Goal: Task Accomplishment & Management: Manage account settings

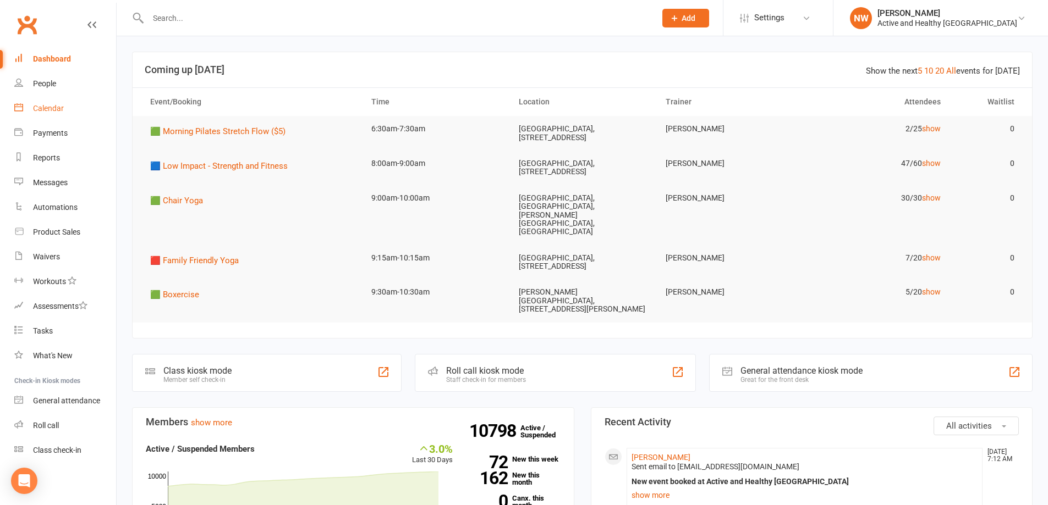
click at [54, 107] on div "Calendar" at bounding box center [48, 108] width 31 height 9
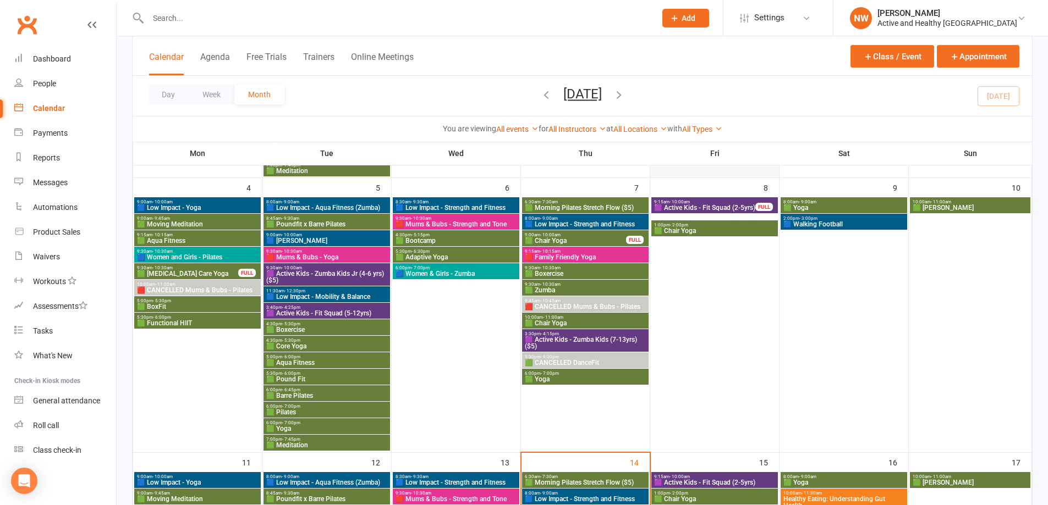
scroll to position [385, 0]
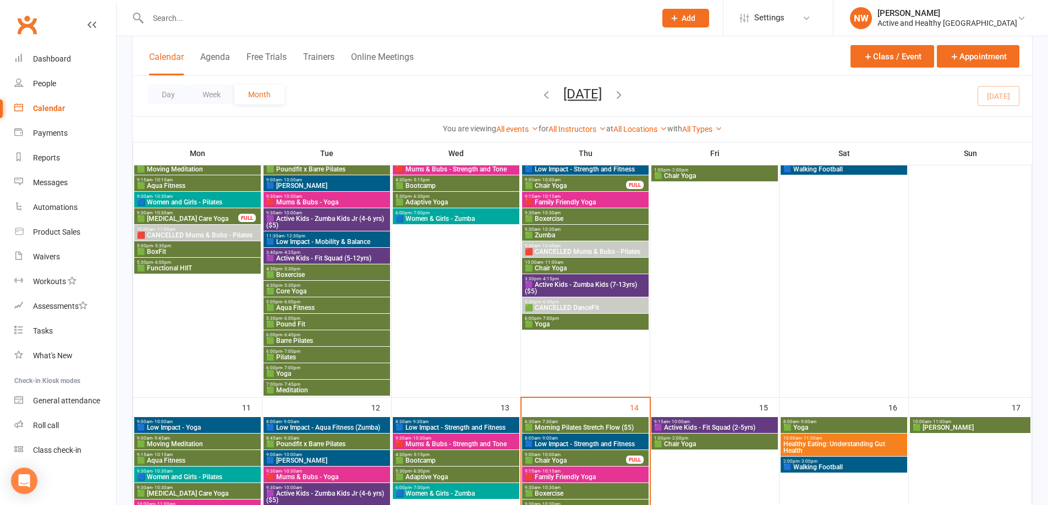
click at [837, 444] on span "Healthy Eating: Understanding Gut Health" at bounding box center [844, 447] width 122 height 13
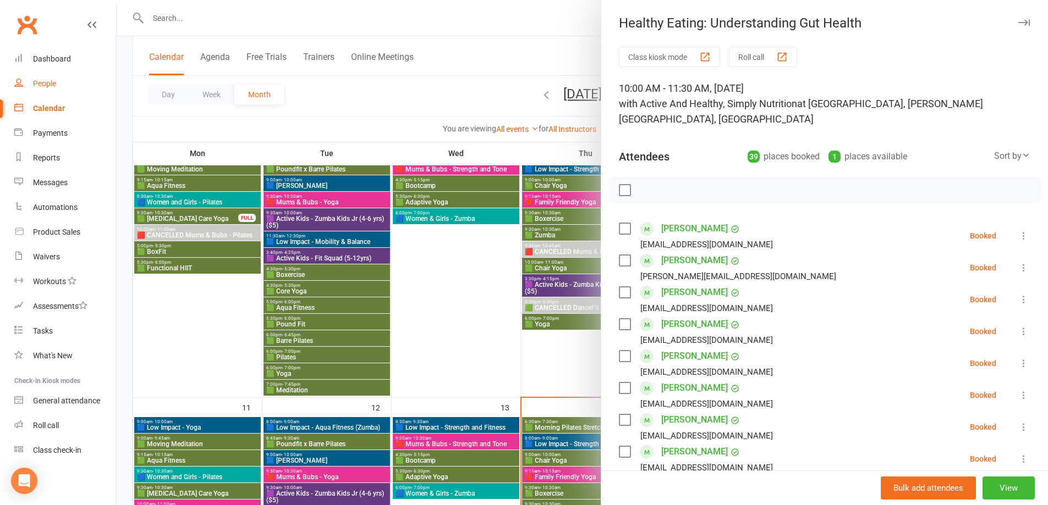
click at [32, 85] on link "People" at bounding box center [65, 84] width 102 height 25
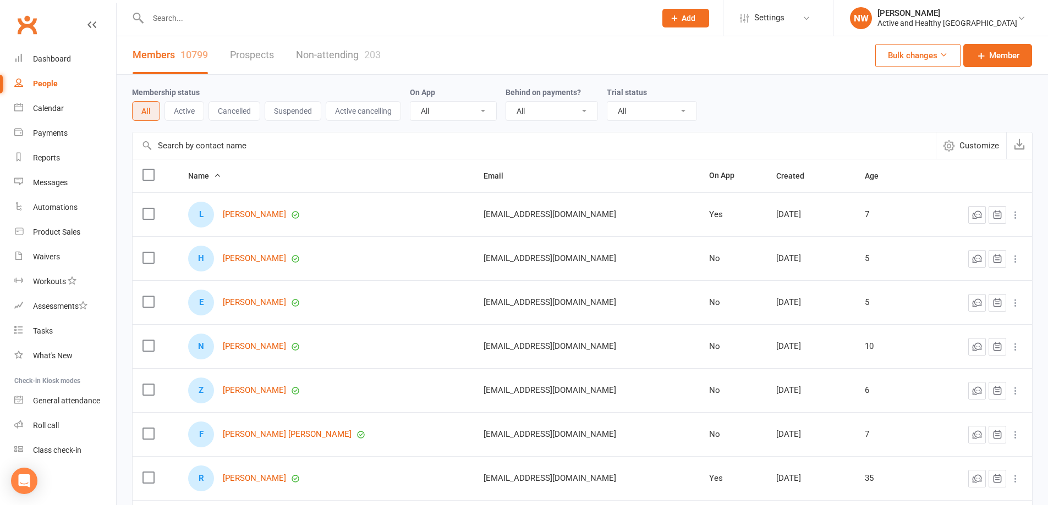
click at [178, 151] on input "text" at bounding box center [534, 146] width 803 height 26
paste input "Tanya Leonard"
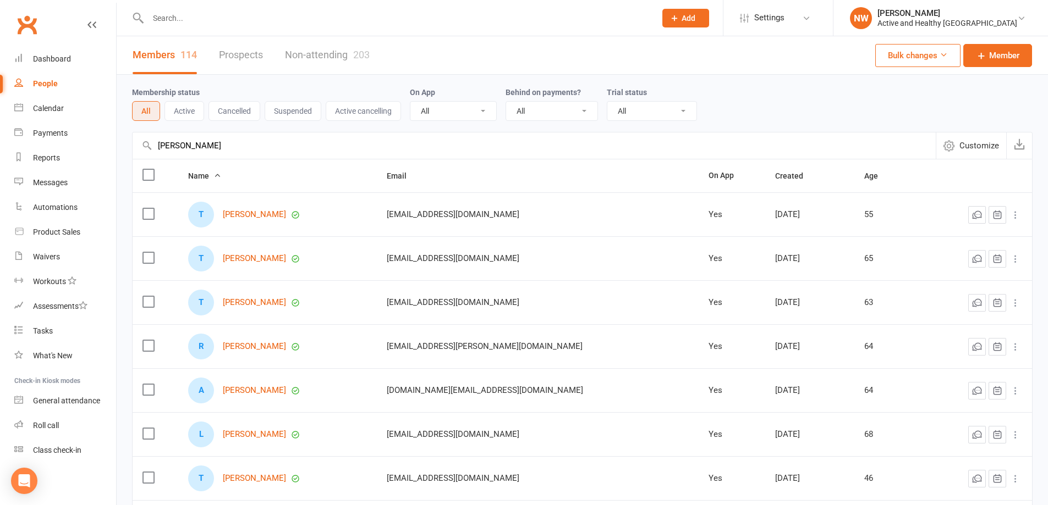
drag, startPoint x: 183, startPoint y: 155, endPoint x: 146, endPoint y: 154, distance: 37.4
click at [146, 155] on input "Tanya Leonard" at bounding box center [534, 146] width 803 height 26
paste input "Michelle McNeill"
drag, startPoint x: 241, startPoint y: 151, endPoint x: 97, endPoint y: 147, distance: 144.1
click at [97, 147] on ui-view "Prospect Member Non-attending contact Class / event Appointment Task Membership…" at bounding box center [524, 358] width 1048 height 711
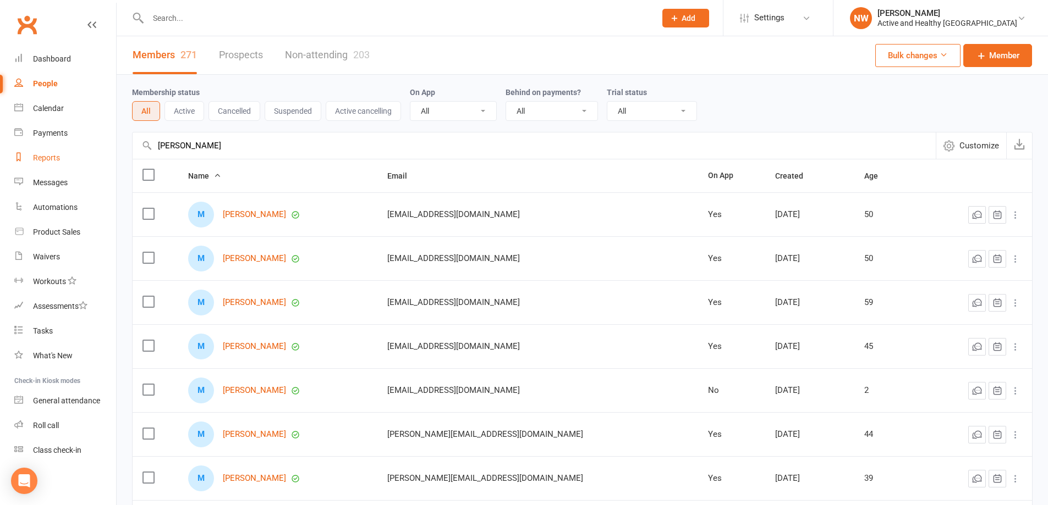
paste input "Grandall Manning"
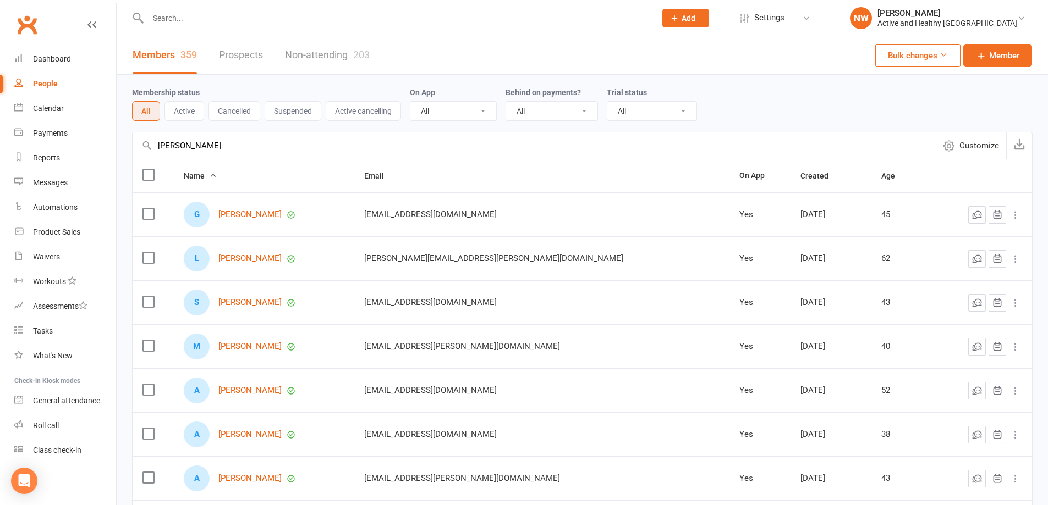
drag, startPoint x: 236, startPoint y: 152, endPoint x: 118, endPoint y: 147, distance: 117.8
click at [118, 147] on div "Membership status All Active Cancelled Suspended Active cancelling On App All Y…" at bounding box center [582, 381] width 931 height 612
paste input "Michael Qualischefski"
drag, startPoint x: 279, startPoint y: 155, endPoint x: 95, endPoint y: 145, distance: 185.0
click at [95, 145] on ui-view "Prospect Member Non-attending contact Class / event Appointment Task Membership…" at bounding box center [524, 358] width 1048 height 711
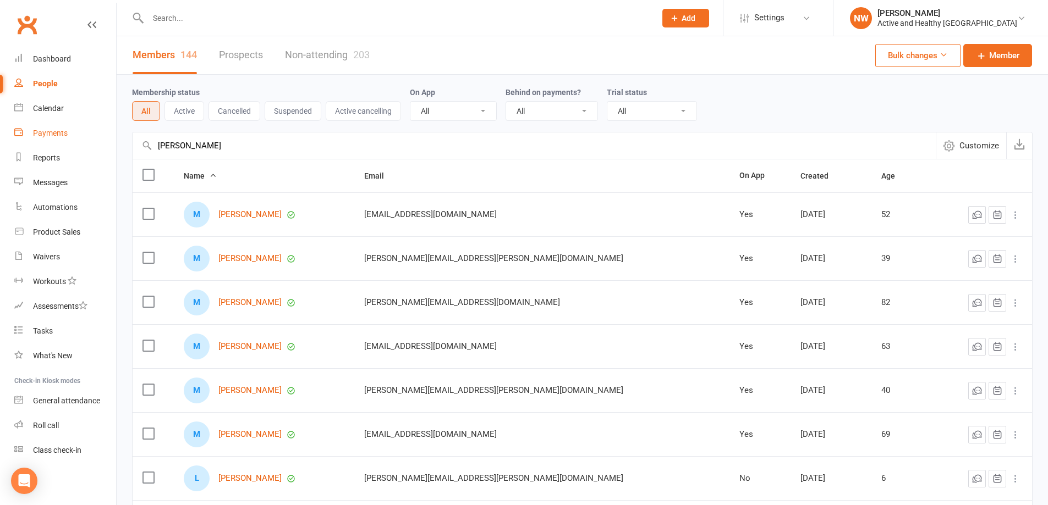
paste input "axine Ackroyd"
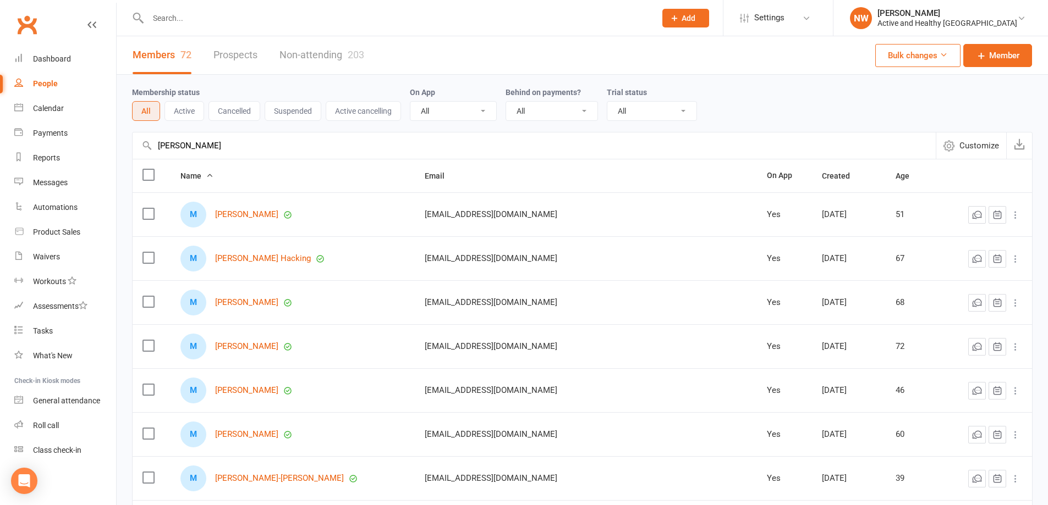
drag, startPoint x: 228, startPoint y: 141, endPoint x: 134, endPoint y: 146, distance: 94.2
click at [134, 146] on input "Maxine Ackroyd" at bounding box center [534, 146] width 803 height 26
paste input "Celsa Valencia"
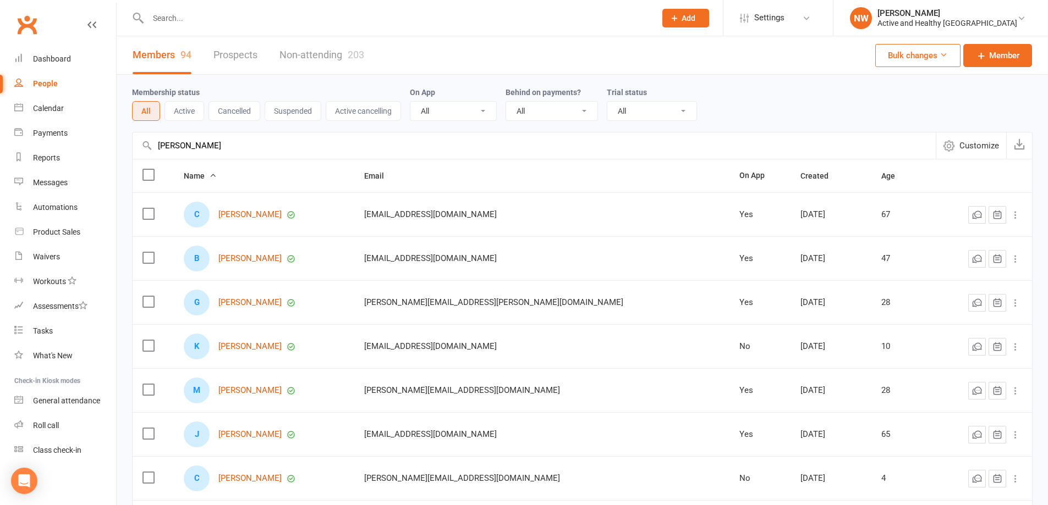
type input "Celsa Valencia"
click at [337, 44] on link "Non-attending 203" at bounding box center [321, 55] width 85 height 38
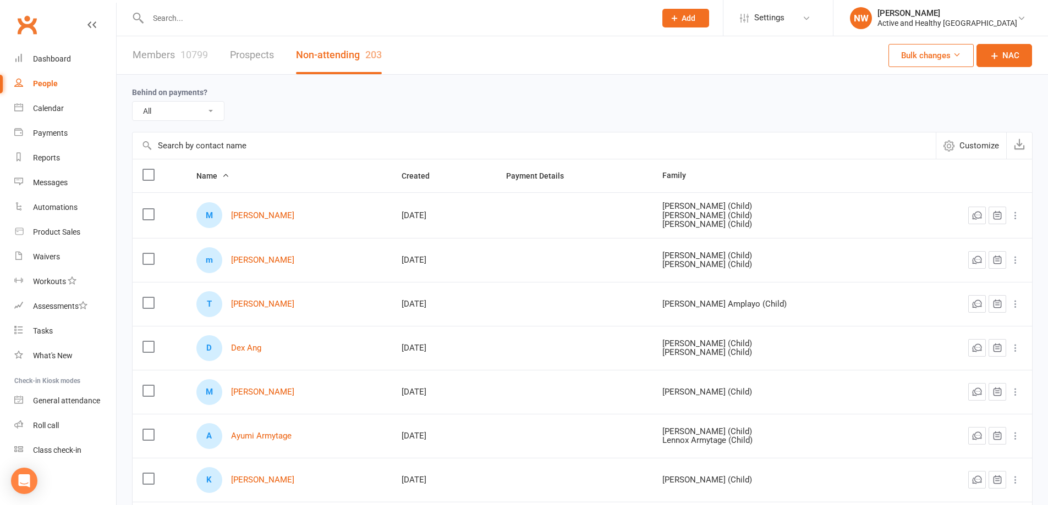
click at [184, 158] on input "text" at bounding box center [534, 146] width 803 height 26
paste input "Celsa Valencia"
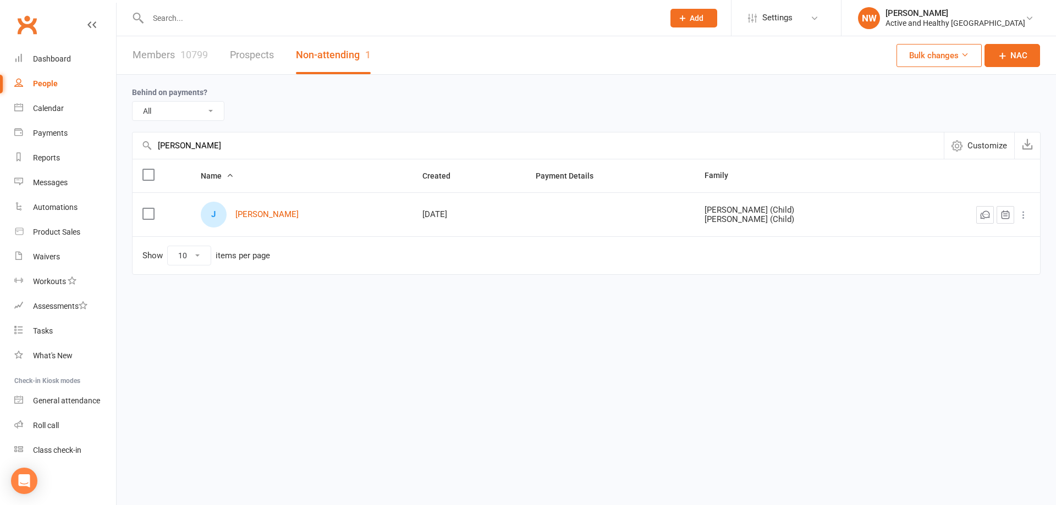
drag, startPoint x: 267, startPoint y: 147, endPoint x: 140, endPoint y: 147, distance: 127.6
click at [140, 147] on input "Celsa Valencia" at bounding box center [538, 146] width 811 height 26
paste input "Gayle Burmester"
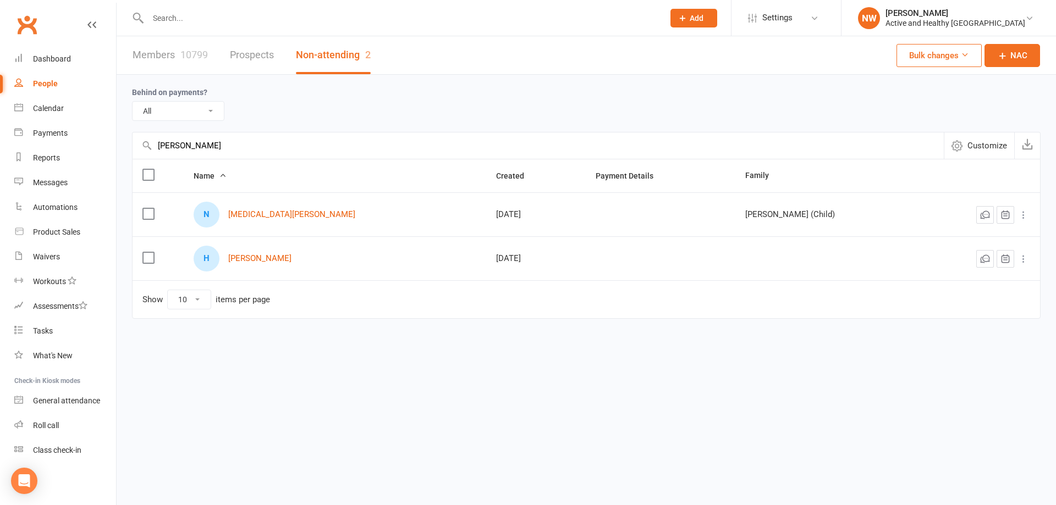
type input "Gayle Burmester"
click at [178, 47] on link "Members 10799" at bounding box center [170, 55] width 75 height 38
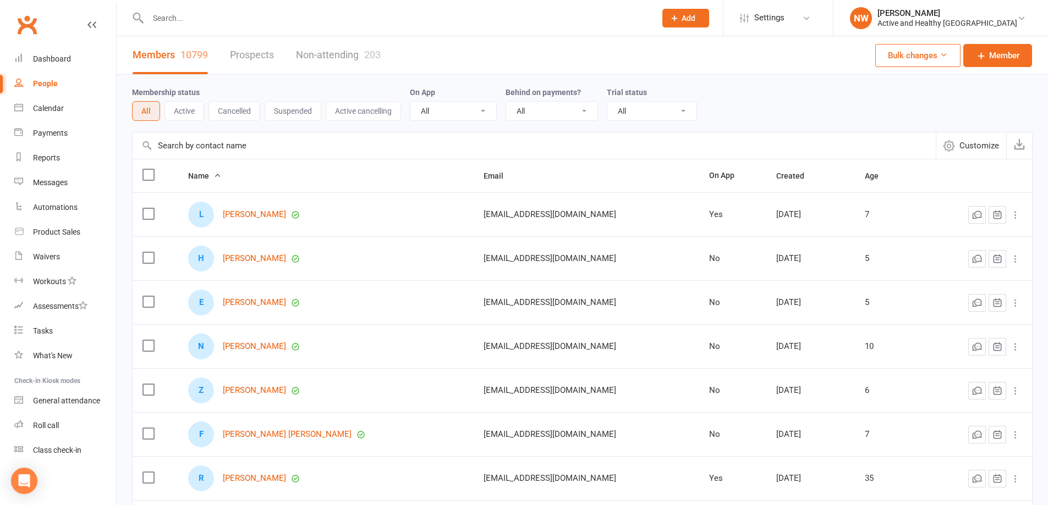
click at [235, 149] on input "text" at bounding box center [534, 146] width 803 height 26
paste input "Gayle Burmester"
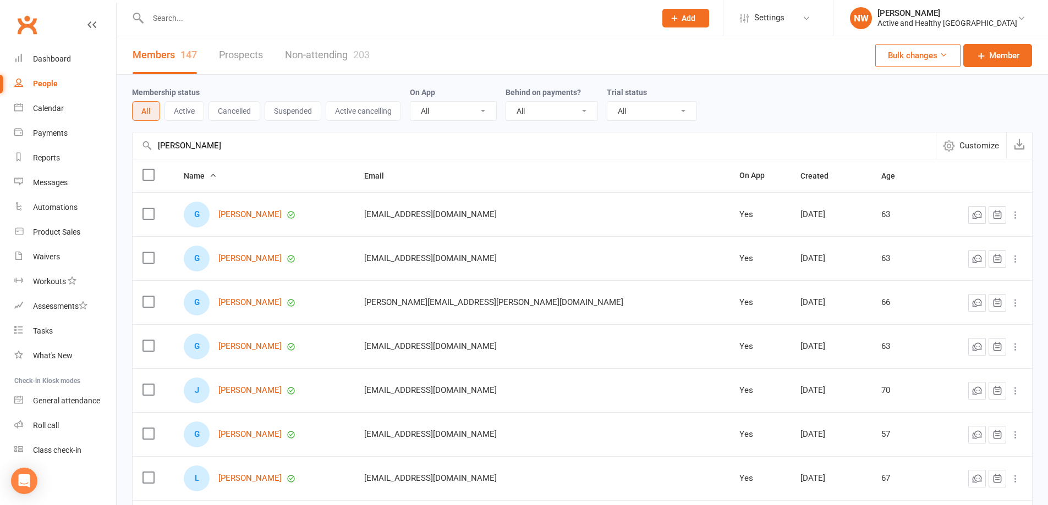
drag, startPoint x: 303, startPoint y: 136, endPoint x: 145, endPoint y: 137, distance: 157.3
click at [145, 137] on input "Gayle Burmester" at bounding box center [534, 146] width 803 height 26
paste input "Rebecca Geissa"
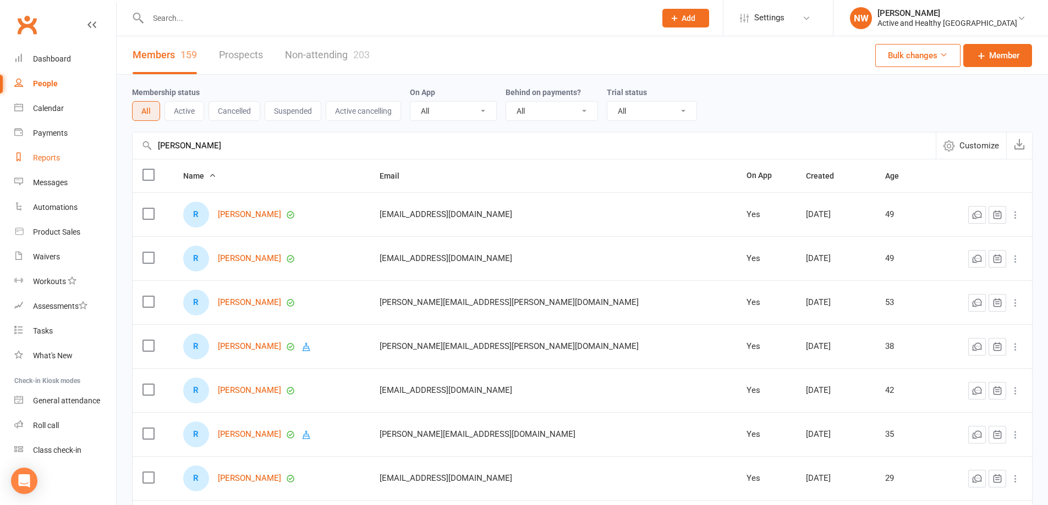
drag, startPoint x: 246, startPoint y: 157, endPoint x: 109, endPoint y: 161, distance: 137.0
click at [109, 161] on ui-view "Prospect Member Non-attending contact Class / event Appointment Task Membership…" at bounding box center [524, 358] width 1048 height 711
paste input "Benjamin Hulscher"
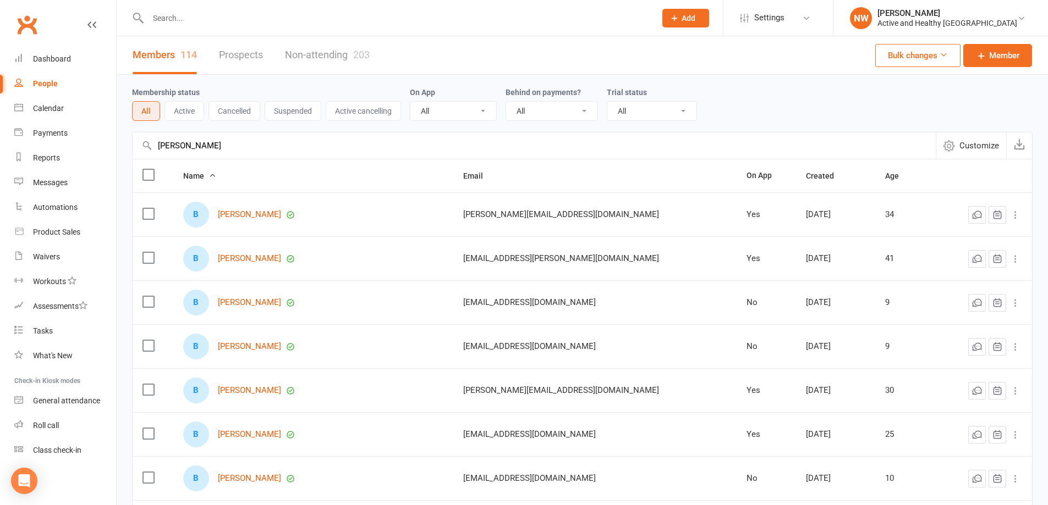
type input "Benjamin Hulscher"
click at [331, 44] on link "Non-attending 203" at bounding box center [327, 55] width 85 height 38
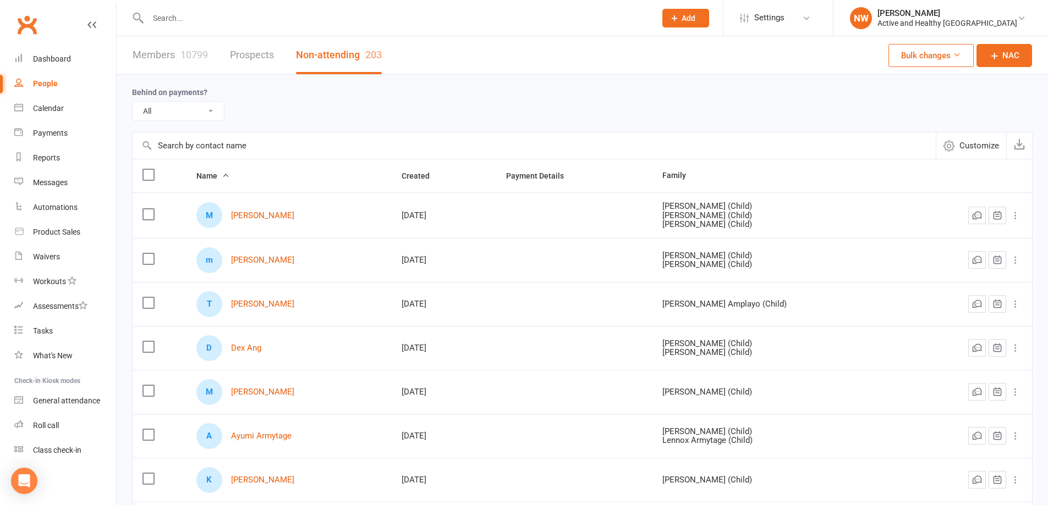
click at [209, 150] on input "text" at bounding box center [534, 146] width 803 height 26
paste input "Benjamin Hulscher"
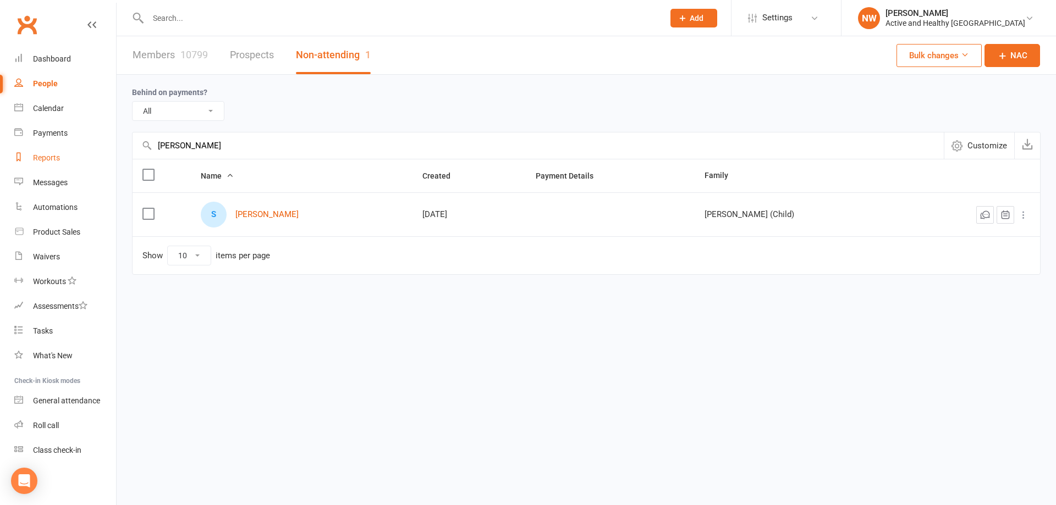
drag, startPoint x: 234, startPoint y: 155, endPoint x: 109, endPoint y: 151, distance: 124.9
click at [109, 151] on ui-view "Prospect Member Non-attending contact Class / event Appointment Task Membership…" at bounding box center [528, 160] width 1056 height 315
paste input "ALICIA GILLESPIE"
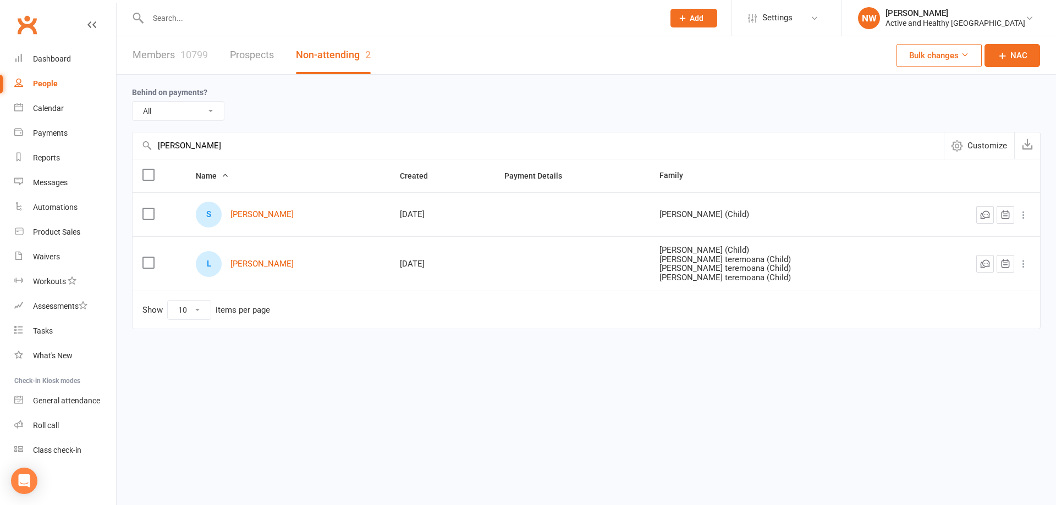
type input "ALICIA GILLESPIE"
click at [184, 49] on div "10799" at bounding box center [194, 55] width 28 height 12
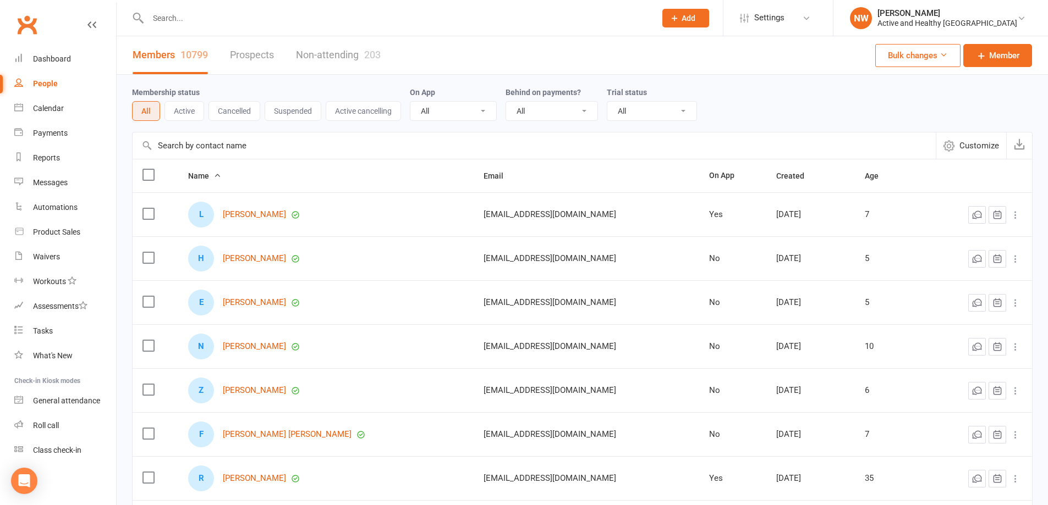
click at [223, 155] on input "text" at bounding box center [534, 146] width 803 height 26
paste input "ALICIA GILLESPIE"
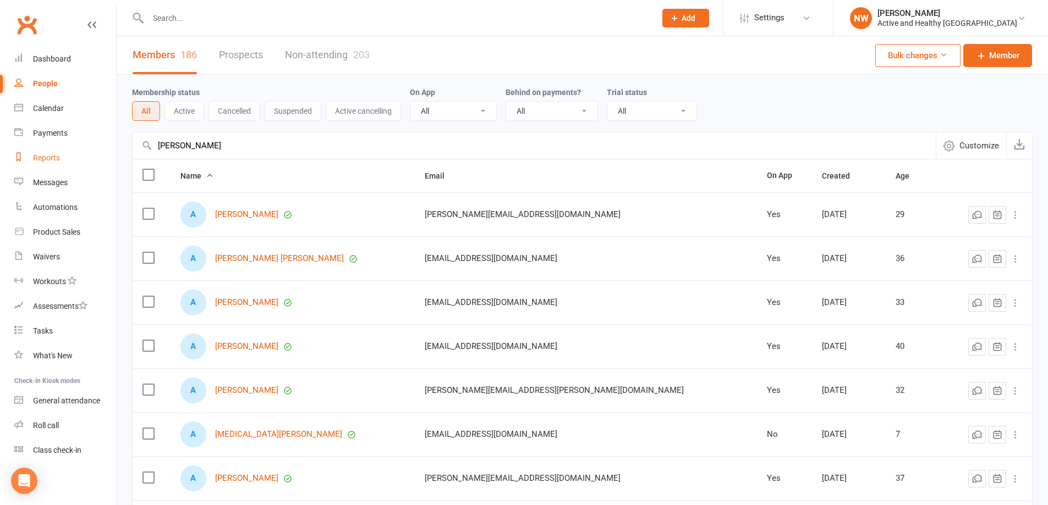
drag, startPoint x: 190, startPoint y: 140, endPoint x: 97, endPoint y: 154, distance: 94.5
click at [97, 154] on ui-view "Prospect Member Non-attending contact Class / event Appointment Task Membership…" at bounding box center [524, 358] width 1048 height 711
paste input "na Tepas"
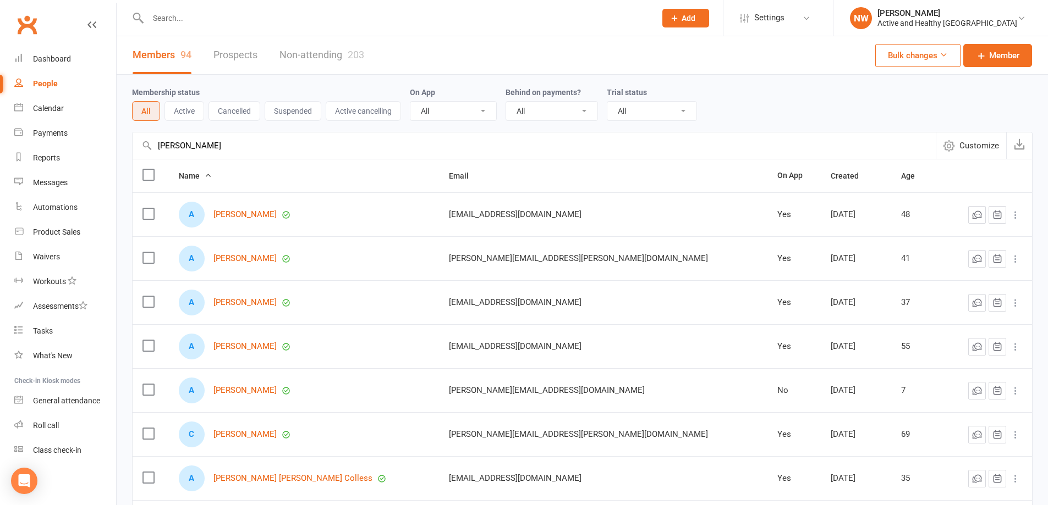
type input "Ana Tepas"
click at [316, 63] on link "Non-attending 203" at bounding box center [321, 55] width 85 height 38
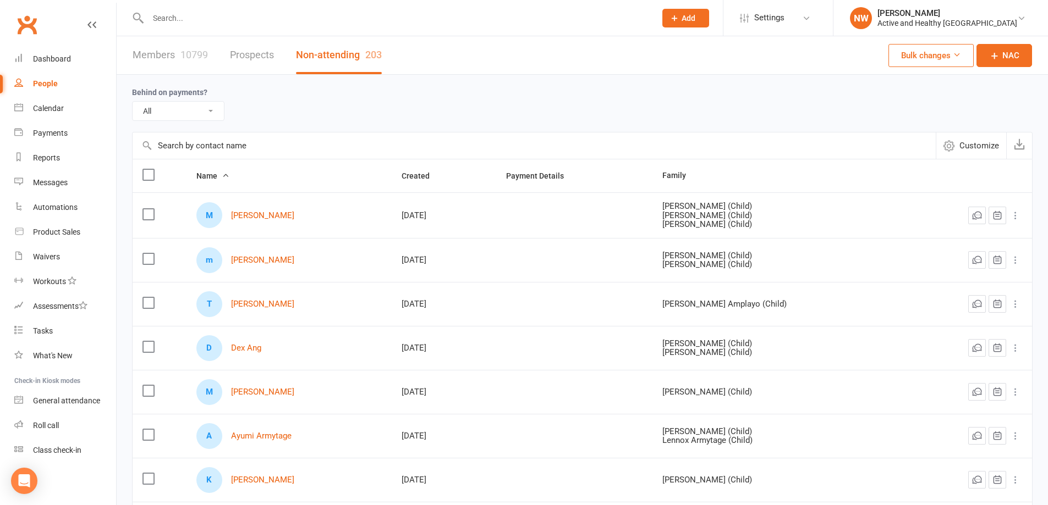
click at [218, 147] on input "text" at bounding box center [534, 146] width 803 height 26
paste input "Ana Tepas"
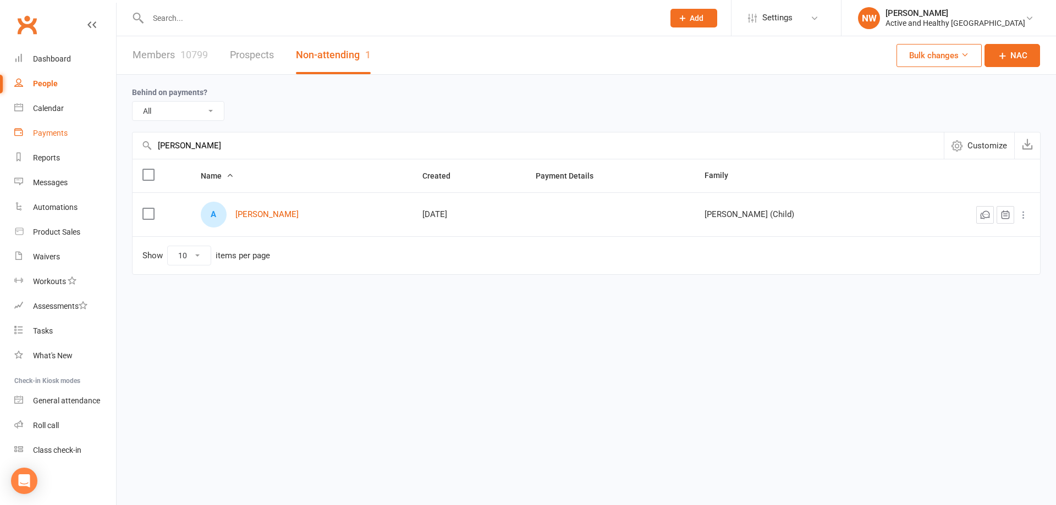
drag, startPoint x: 217, startPoint y: 141, endPoint x: 95, endPoint y: 145, distance: 122.2
click at [95, 145] on ui-view "Prospect Member Non-attending contact Class / event Appointment Task Membership…" at bounding box center [528, 160] width 1056 height 315
paste input "Tracey Frater"
type input "Tracey Frater"
click at [181, 52] on div "10799" at bounding box center [194, 55] width 28 height 12
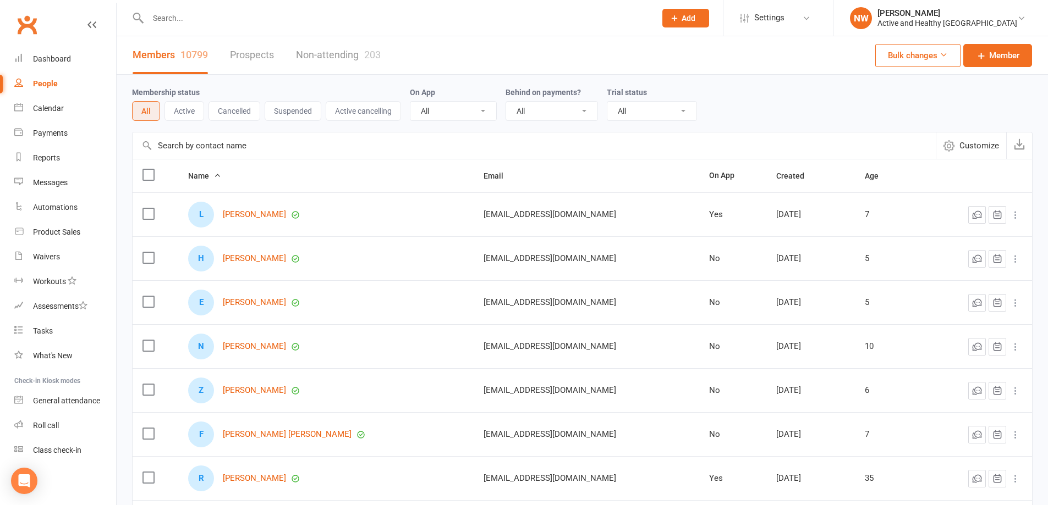
click at [226, 155] on input "text" at bounding box center [534, 146] width 803 height 26
paste input "Tracey Frater"
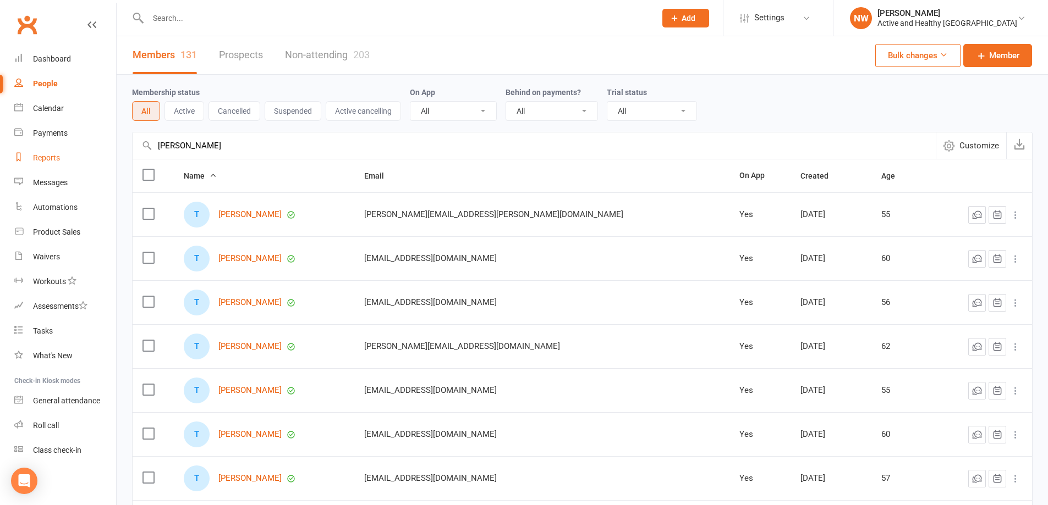
drag, startPoint x: 216, startPoint y: 134, endPoint x: 98, endPoint y: 146, distance: 118.3
click at [98, 146] on ui-view "Prospect Member Non-attending contact Class / event Appointment Task Membership…" at bounding box center [524, 358] width 1048 height 711
paste input "Maria Phillips"
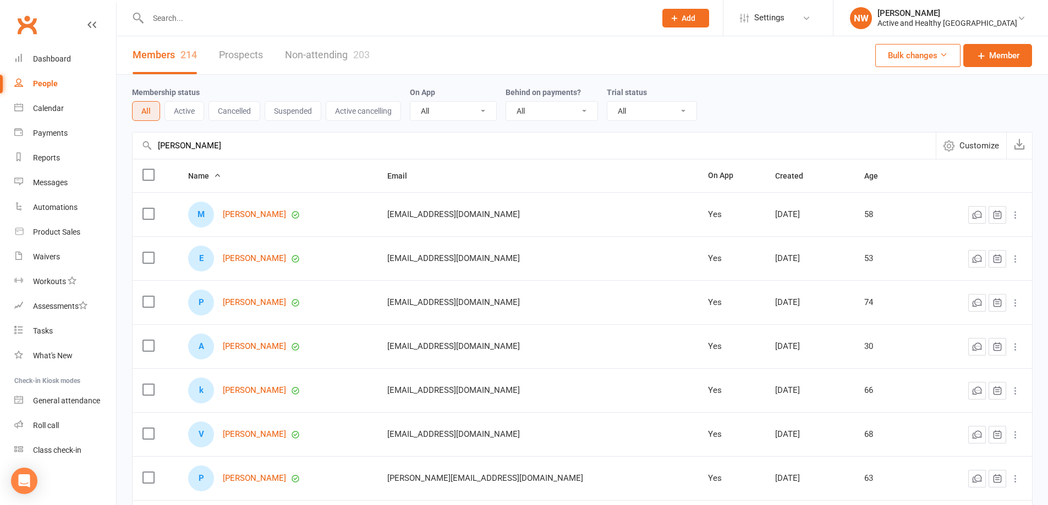
type input "Maria Phillips"
click at [327, 56] on link "Non-attending 203" at bounding box center [327, 55] width 85 height 38
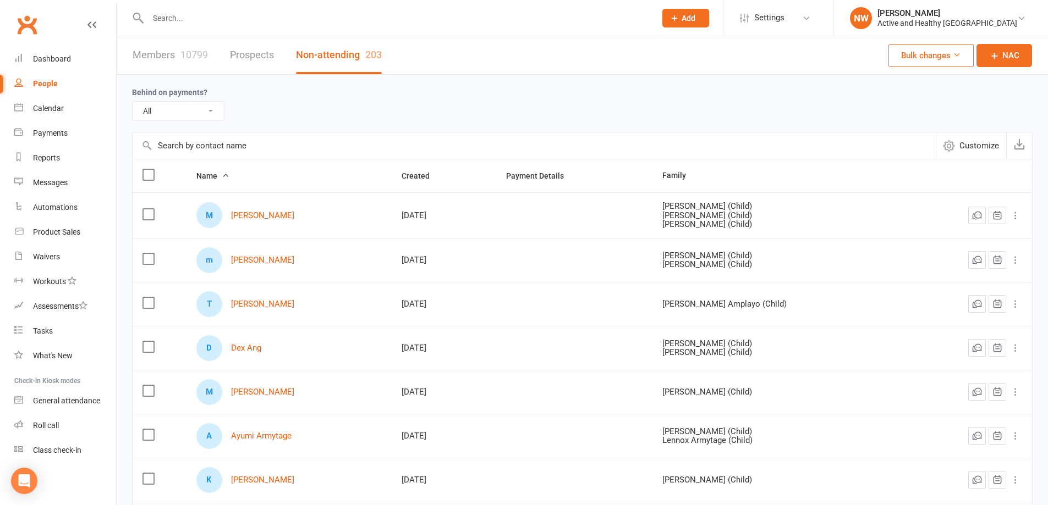
click at [210, 143] on input "text" at bounding box center [534, 146] width 803 height 26
paste input "Maria Phillips"
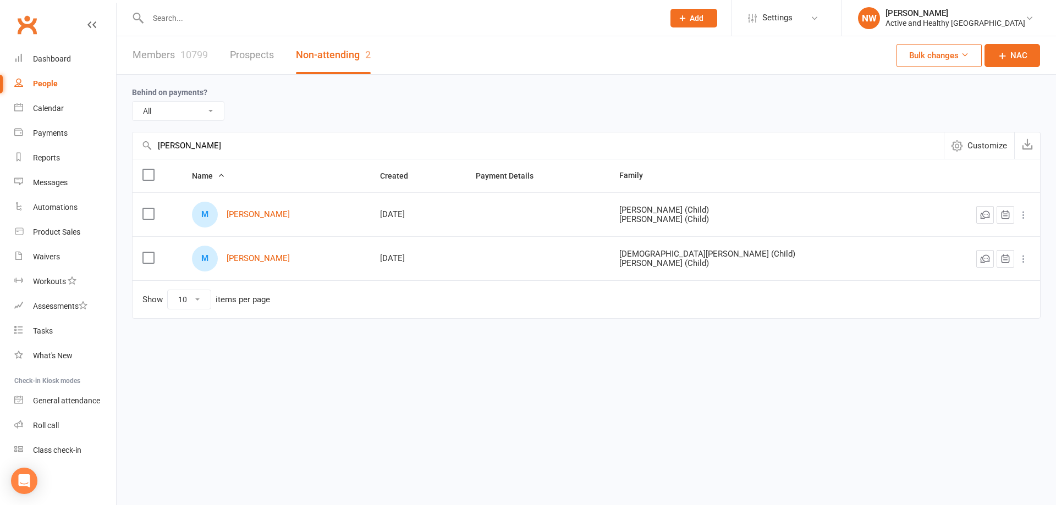
type input "Maria Phillips"
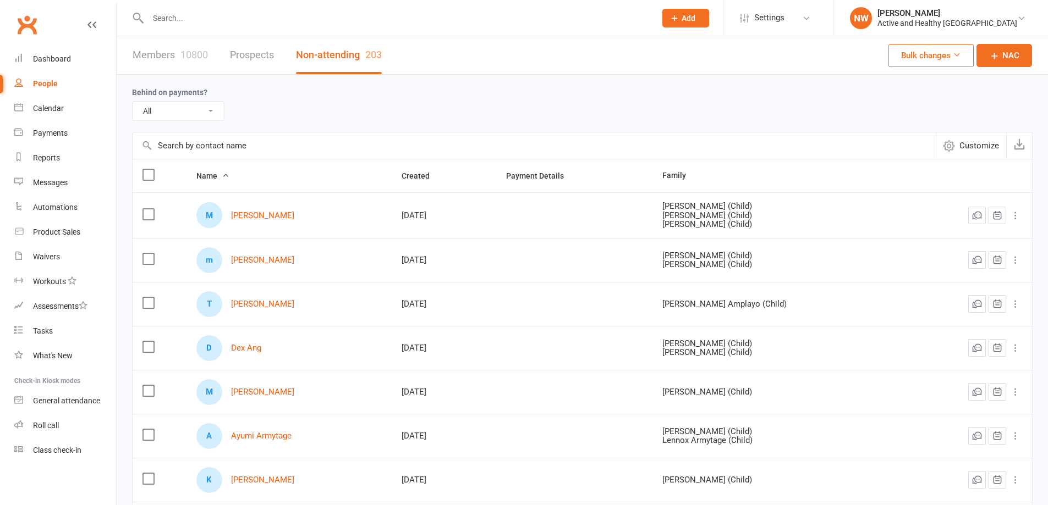
click at [191, 153] on input "text" at bounding box center [534, 146] width 803 height 26
paste input "[PERSON_NAME]"
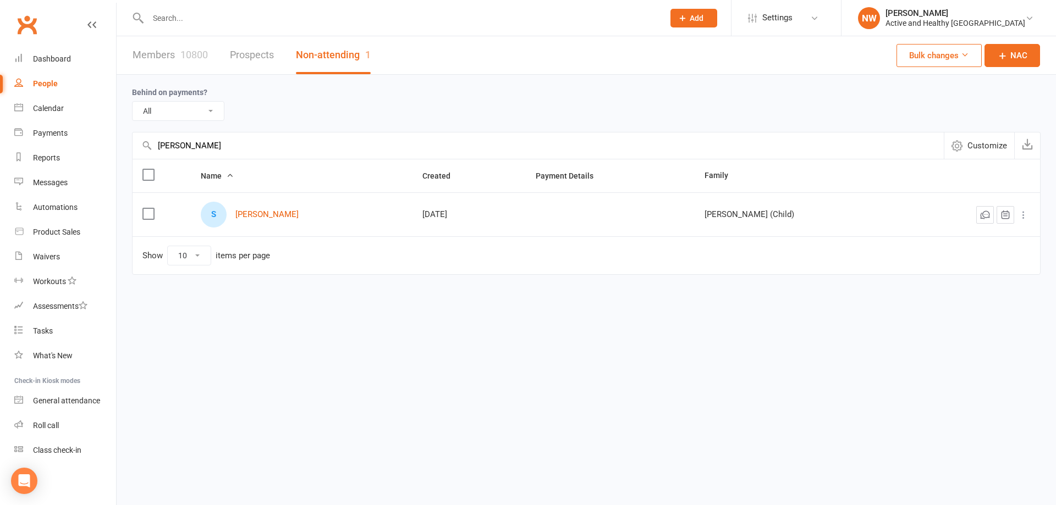
type input "[PERSON_NAME]"
click at [185, 60] on div "10800" at bounding box center [194, 55] width 28 height 12
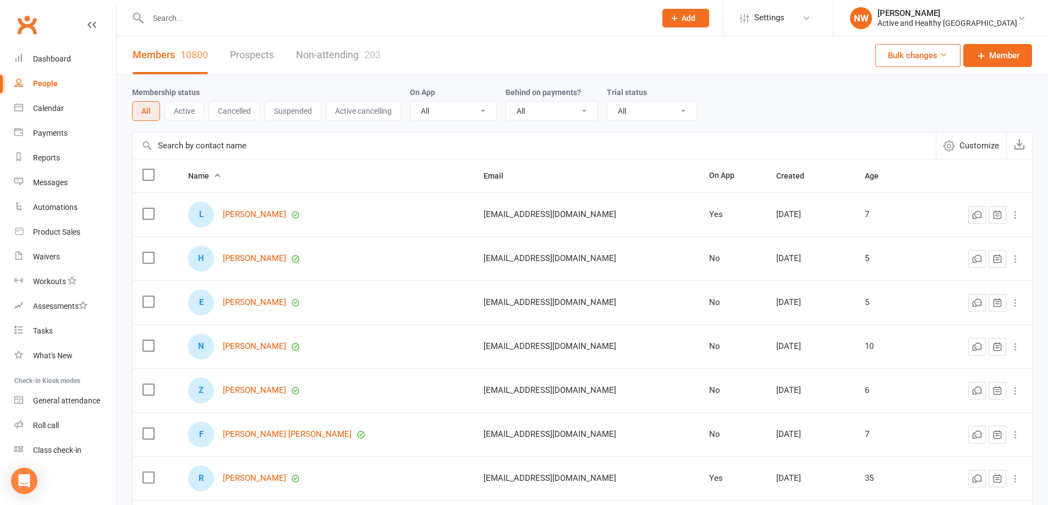
click at [223, 152] on input "text" at bounding box center [534, 146] width 803 height 26
paste input "[PERSON_NAME]"
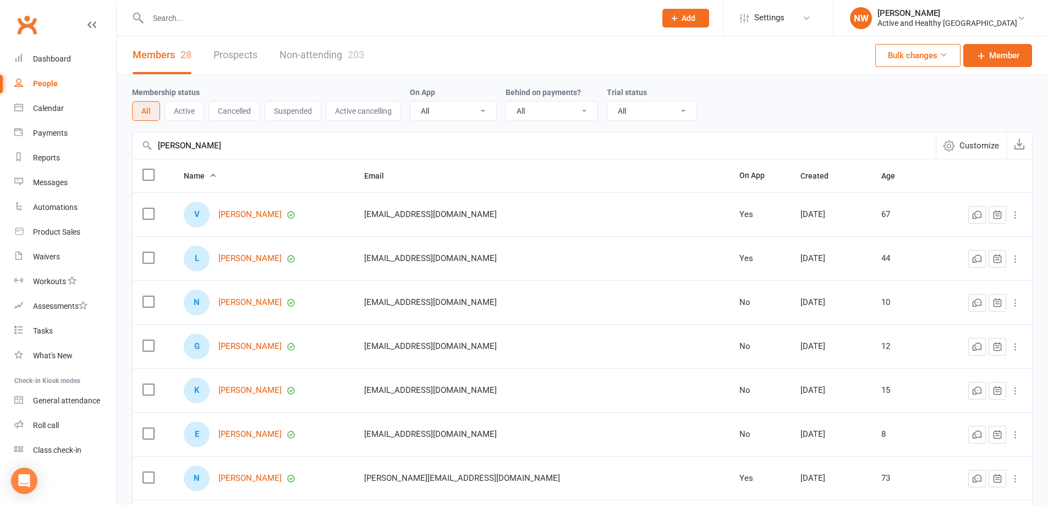
drag, startPoint x: 153, startPoint y: 157, endPoint x: 129, endPoint y: 155, distance: 23.8
click at [129, 155] on div "Membership status All Active Cancelled Suspended Active cancelling On App All Y…" at bounding box center [582, 381] width 931 height 612
paste input "[PERSON_NAME]"
type input "[PERSON_NAME]"
click at [341, 46] on link "Non-attending 203" at bounding box center [327, 55] width 85 height 38
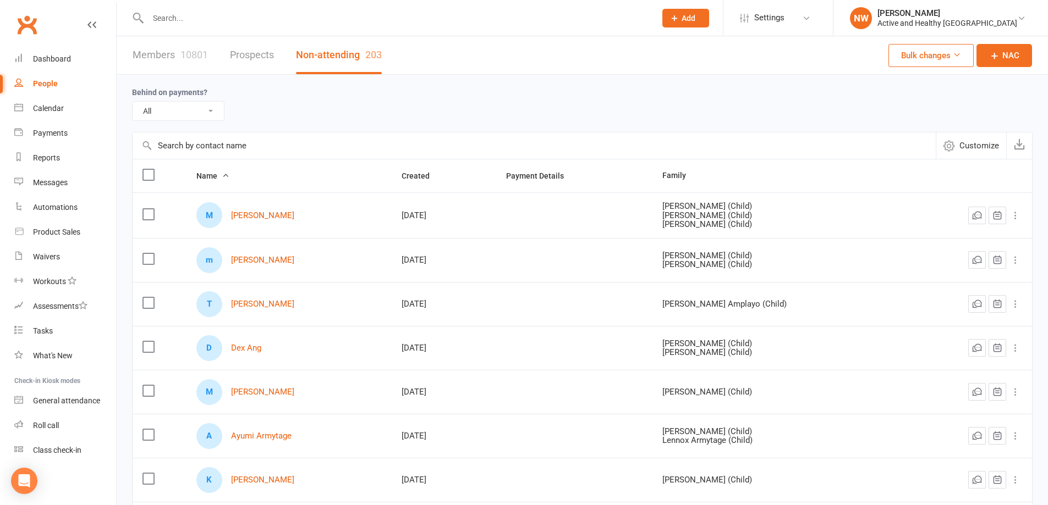
click at [210, 153] on input "text" at bounding box center [534, 146] width 803 height 26
paste input "[PERSON_NAME]"
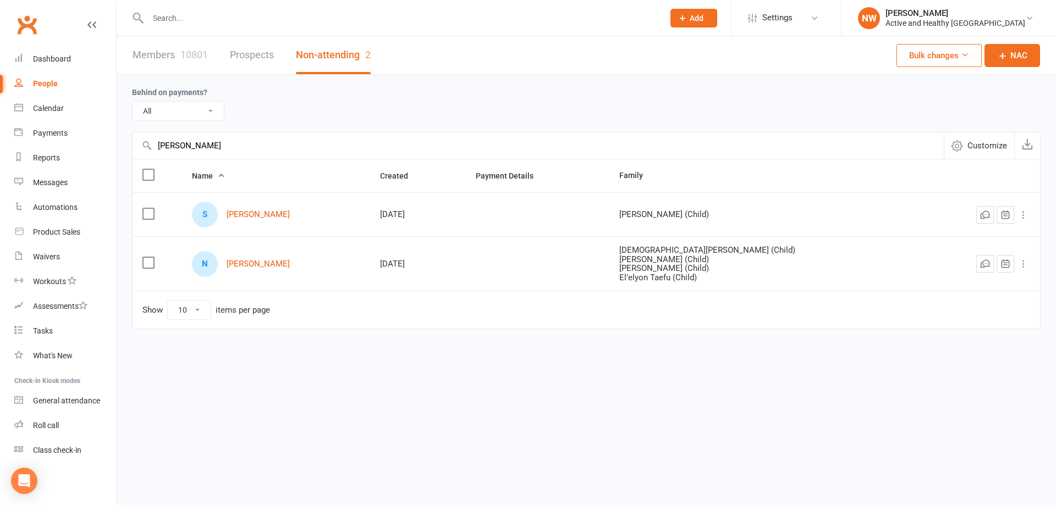
click at [51, 78] on link "People" at bounding box center [65, 84] width 102 height 25
drag, startPoint x: 260, startPoint y: 142, endPoint x: 69, endPoint y: 119, distance: 192.7
click at [69, 119] on ui-view "Prospect Member Non-attending contact Class / event Appointment Task Membership…" at bounding box center [528, 188] width 1056 height 370
paste input "[PERSON_NAME]"
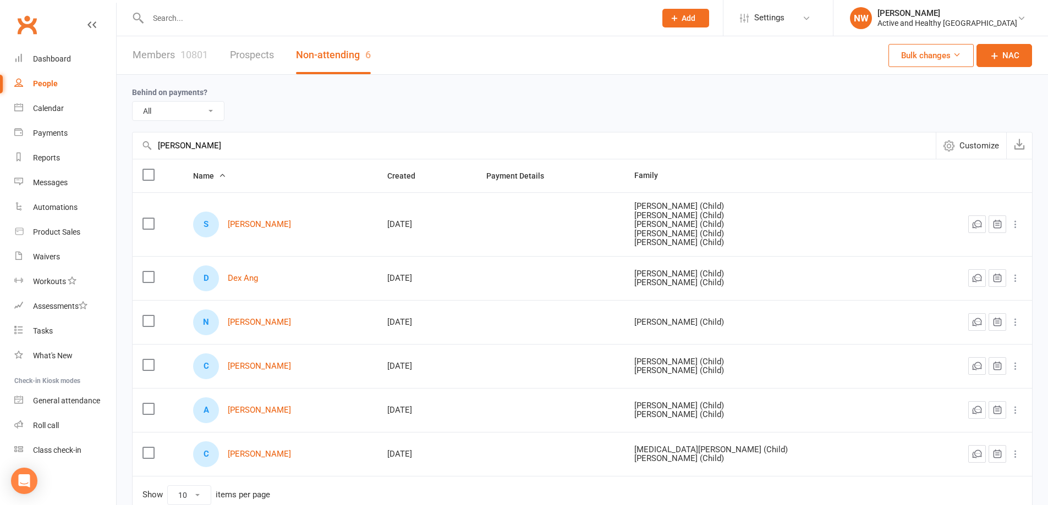
type input "[PERSON_NAME]"
click at [164, 58] on link "Members 10801" at bounding box center [170, 55] width 75 height 38
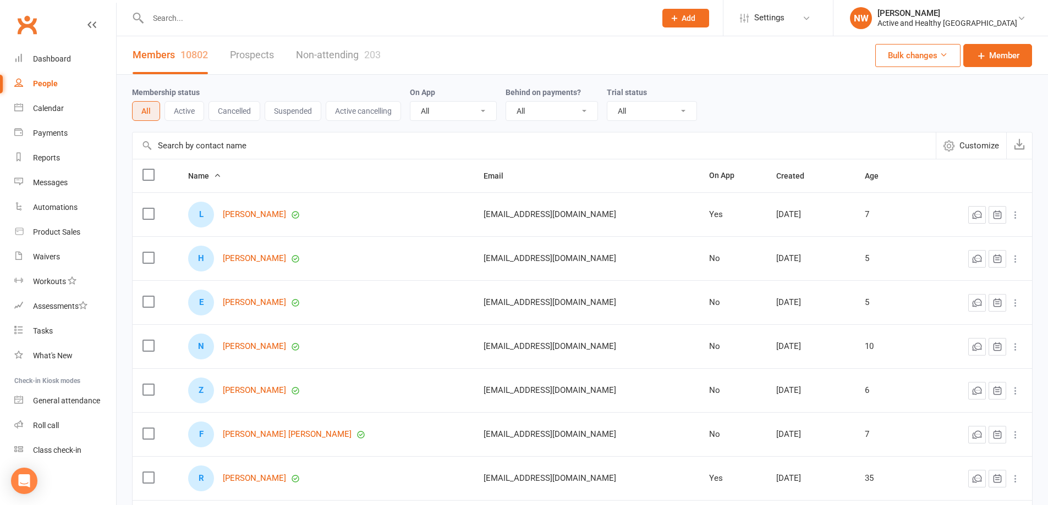
click at [198, 151] on input "text" at bounding box center [534, 146] width 803 height 26
paste input "[PERSON_NAME]"
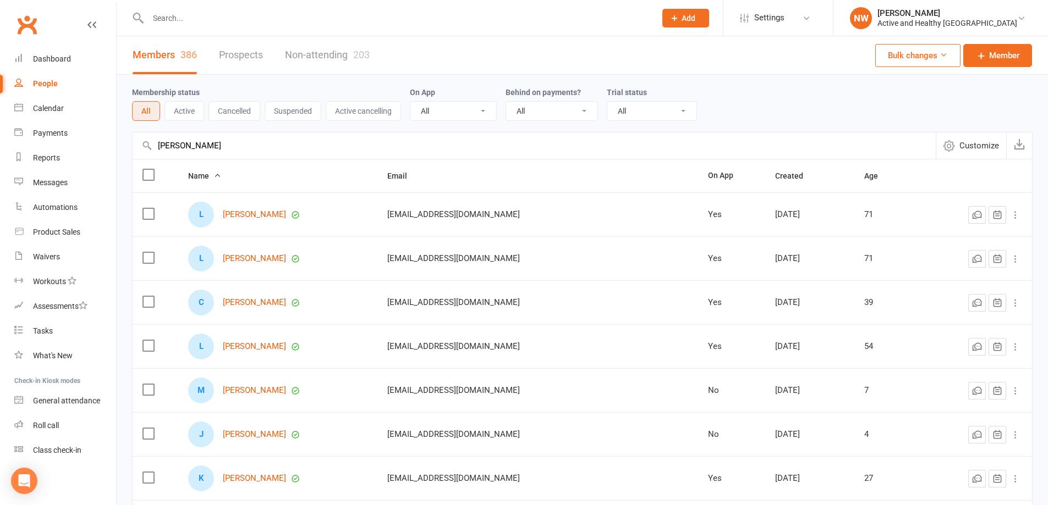
type input "[PERSON_NAME]"
click at [31, 114] on link "Calendar" at bounding box center [65, 108] width 102 height 25
